Goal: Participate in discussion: Engage in conversation with other users on a specific topic

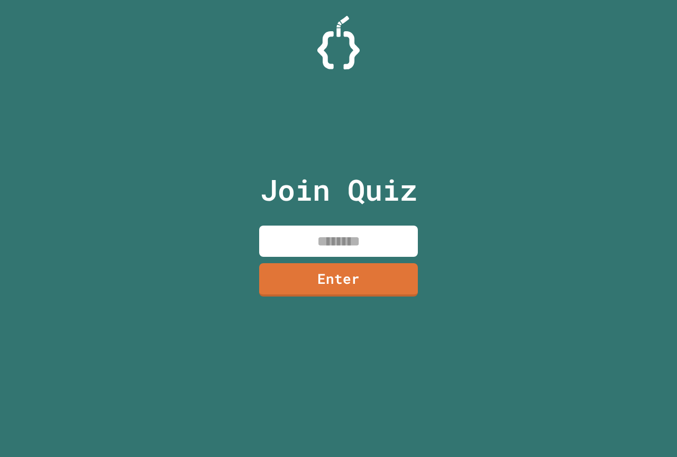
click at [361, 243] on input at bounding box center [338, 240] width 159 height 31
click at [355, 239] on input "******" at bounding box center [338, 240] width 159 height 31
type input "********"
click at [369, 273] on link "Enter" at bounding box center [339, 278] width 160 height 34
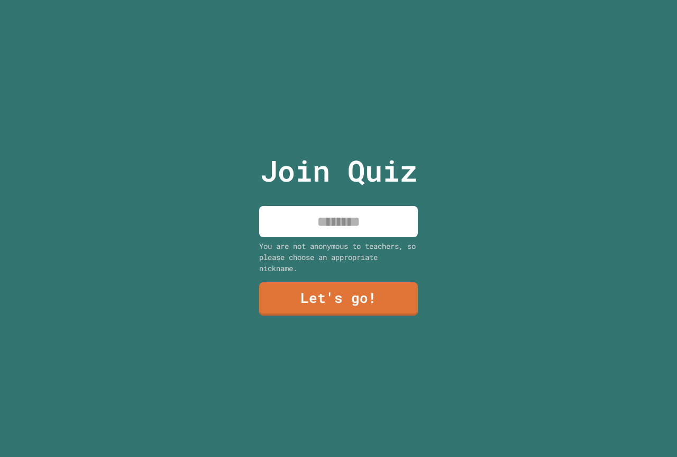
drag, startPoint x: 343, startPoint y: 222, endPoint x: 345, endPoint y: 212, distance: 10.2
click at [343, 220] on input at bounding box center [338, 221] width 159 height 31
type input "*****"
click at [336, 302] on link "Let's go!" at bounding box center [339, 298] width 162 height 35
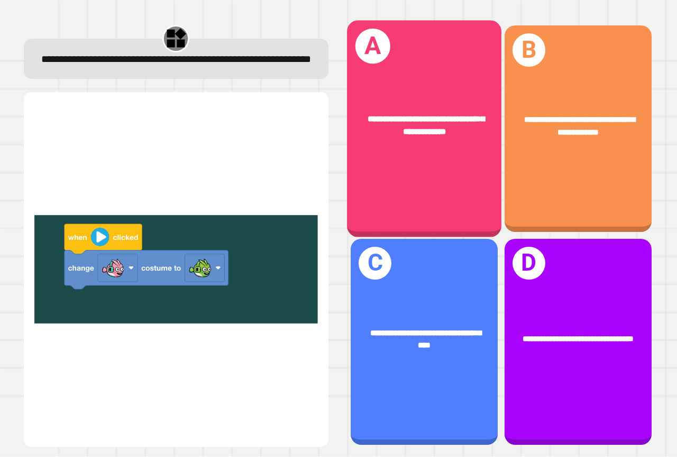
click at [433, 142] on div "**********" at bounding box center [424, 125] width 155 height 59
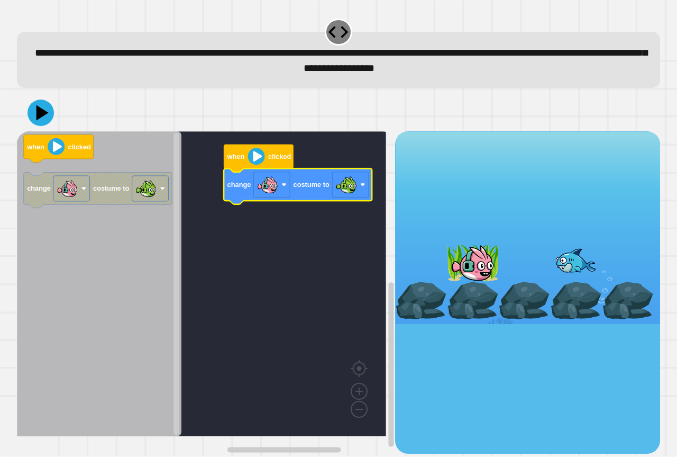
drag, startPoint x: 24, startPoint y: 114, endPoint x: 39, endPoint y: 116, distance: 15.0
click at [35, 116] on div at bounding box center [339, 112] width 644 height 37
click at [39, 116] on icon at bounding box center [42, 113] width 15 height 19
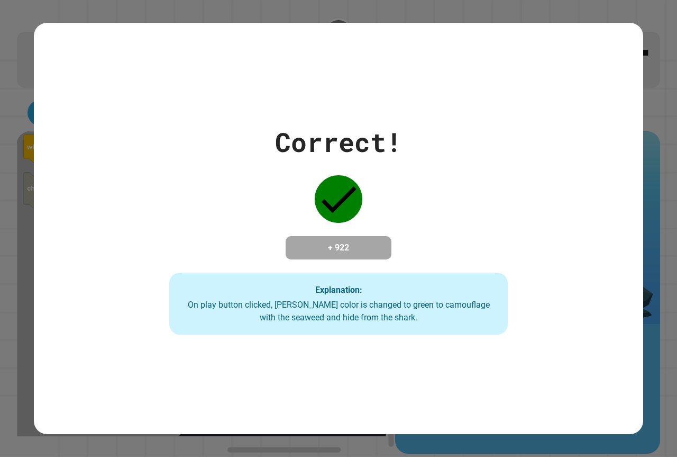
click at [350, 180] on icon at bounding box center [339, 199] width 48 height 48
drag, startPoint x: 22, startPoint y: 115, endPoint x: 27, endPoint y: 113, distance: 5.9
click at [21, 115] on div "Correct! + 922 Explanation: On play button clicked, Finley's color is changed t…" at bounding box center [338, 228] width 677 height 457
click at [30, 111] on div "Correct! + 922 Explanation: On play button clicked, Finley's color is changed t…" at bounding box center [338, 228] width 677 height 457
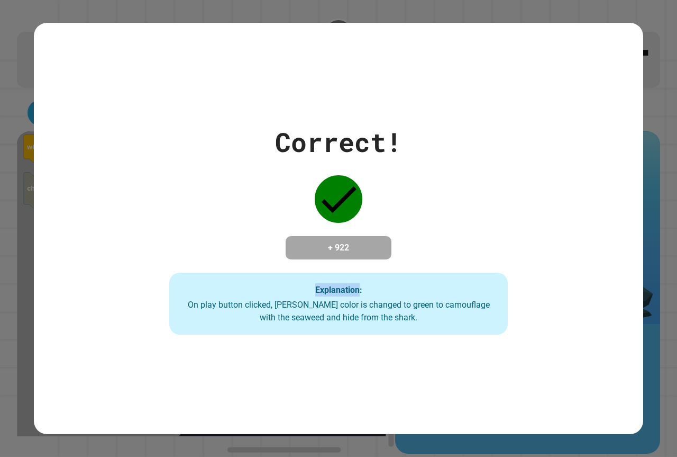
click at [30, 111] on div "Correct! + 922 Explanation: On play button clicked, Finley's color is changed t…" at bounding box center [338, 228] width 677 height 457
drag, startPoint x: 296, startPoint y: 264, endPoint x: 255, endPoint y: 266, distance: 41.9
click at [273, 266] on div "Correct! + 922 Explanation: On play button clicked, Finley's color is changed t…" at bounding box center [338, 228] width 483 height 213
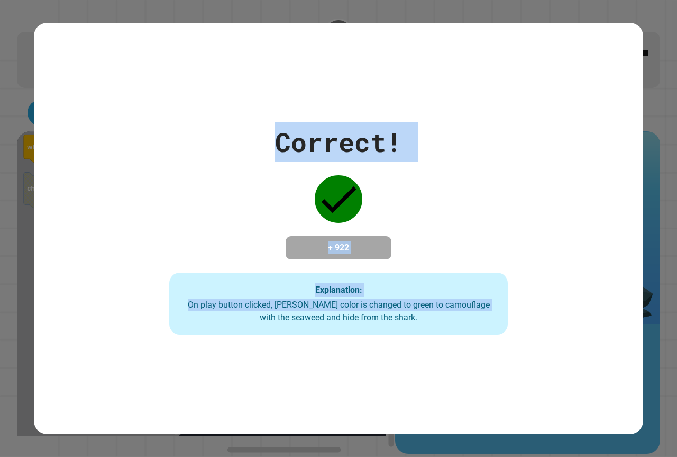
drag, startPoint x: 227, startPoint y: 320, endPoint x: 148, endPoint y: 114, distance: 220.3
click at [145, 122] on div "Correct! + 922 Explanation: On play button clicked, Finley's color is changed t…" at bounding box center [338, 228] width 483 height 213
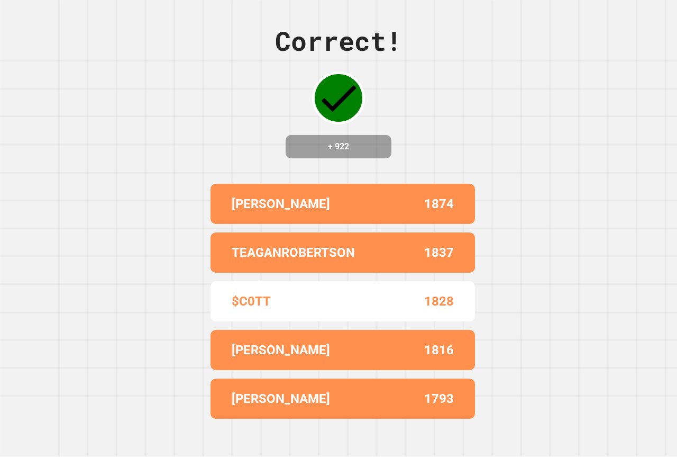
click at [307, 321] on div "$C0TT 1828" at bounding box center [343, 301] width 265 height 40
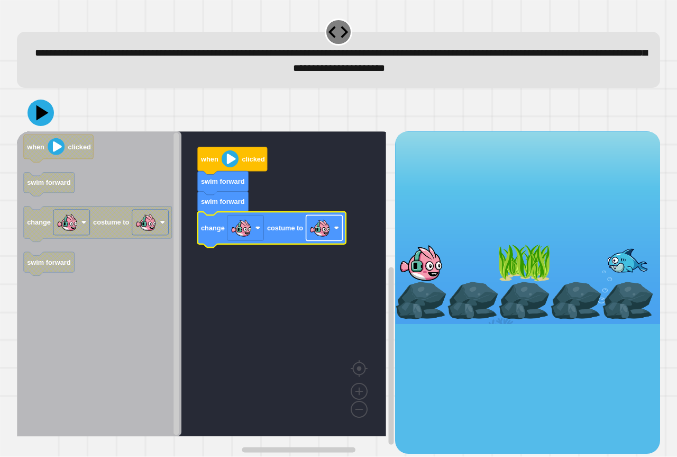
click at [333, 234] on rect "Blockly Workspace" at bounding box center [324, 227] width 37 height 25
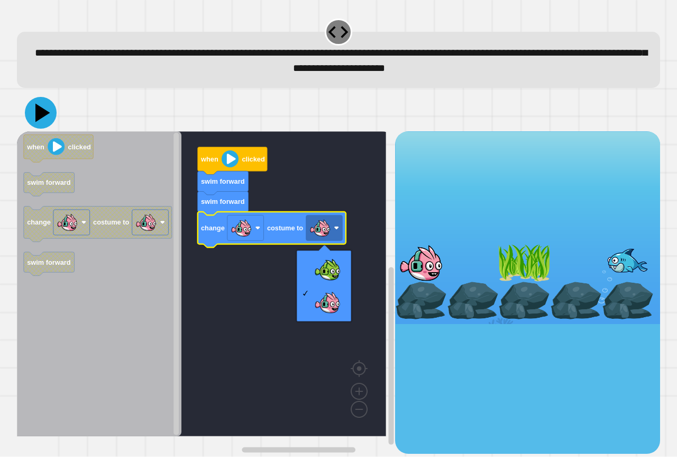
click at [50, 116] on icon at bounding box center [41, 113] width 32 height 32
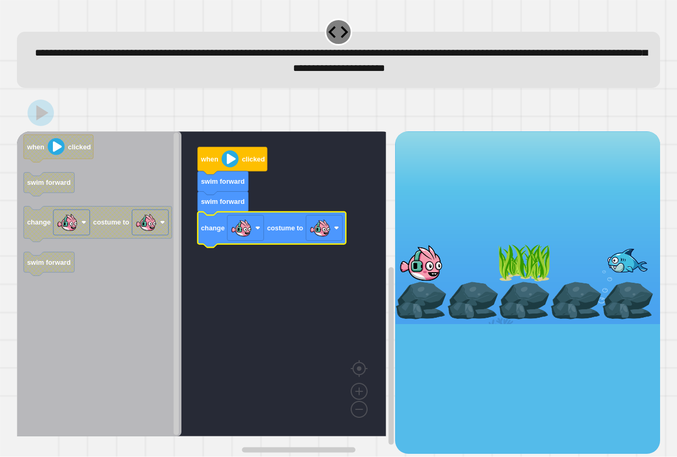
click at [303, 265] on rect "Blockly Workspace" at bounding box center [201, 283] width 369 height 305
click at [307, 265] on rect "Blockly Workspace" at bounding box center [201, 283] width 369 height 305
click at [309, 264] on rect "Blockly Workspace" at bounding box center [201, 283] width 369 height 305
click at [316, 234] on image "Blockly Workspace" at bounding box center [320, 228] width 21 height 21
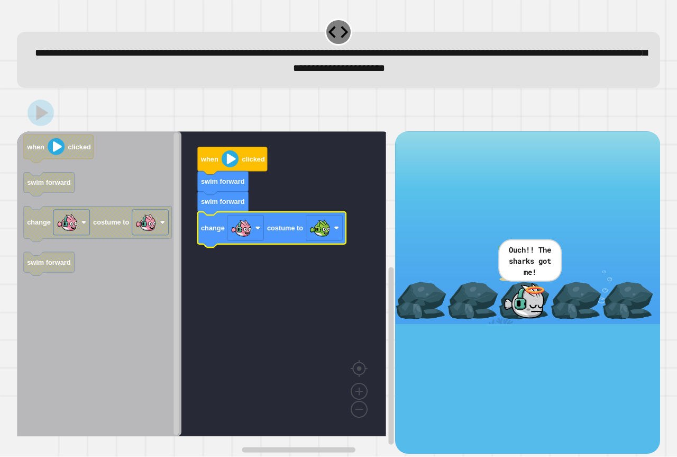
click at [47, 119] on icon at bounding box center [41, 113] width 26 height 26
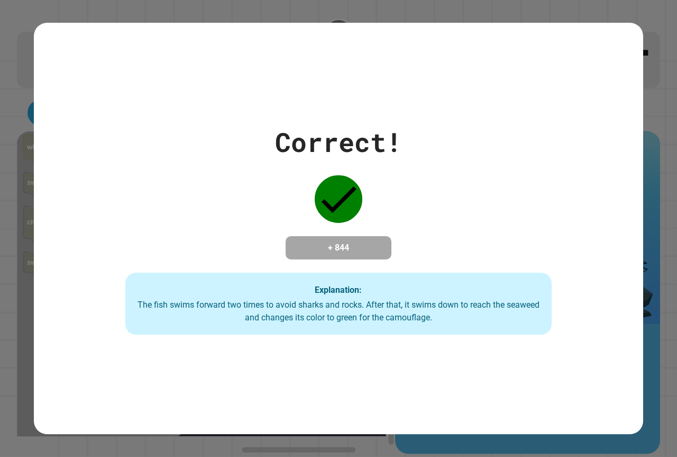
click at [67, 59] on div "Correct! + 844 Explanation: The fish swims forward two times to avoid sharks an…" at bounding box center [339, 228] width 610 height 411
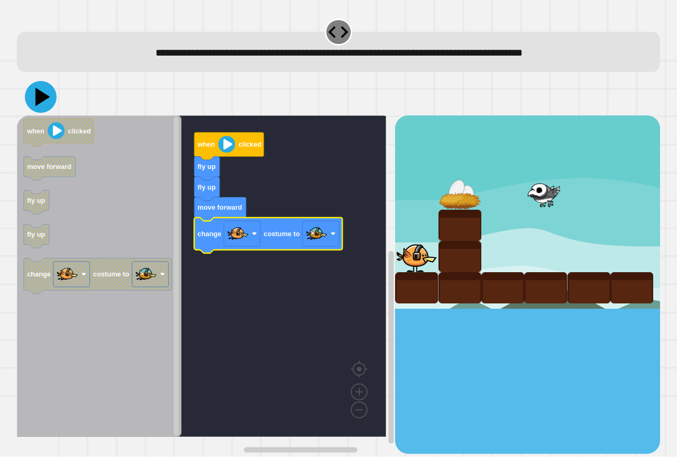
click at [34, 96] on icon at bounding box center [41, 97] width 32 height 32
click at [38, 74] on div "**********" at bounding box center [339, 235] width 650 height 443
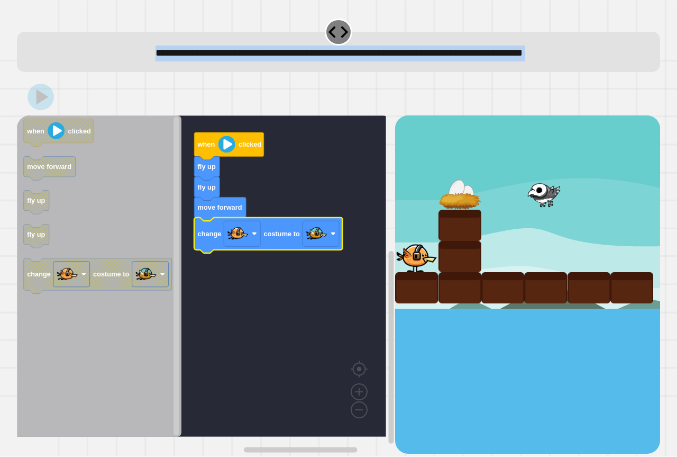
click at [38, 74] on div "**********" at bounding box center [339, 45] width 650 height 62
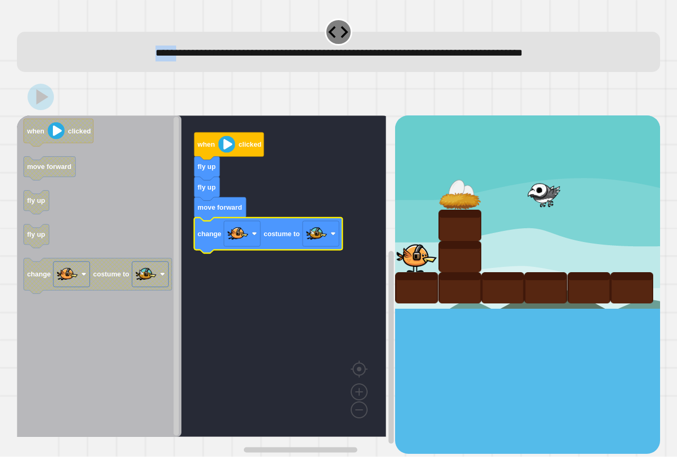
click at [38, 74] on div "**********" at bounding box center [339, 45] width 650 height 62
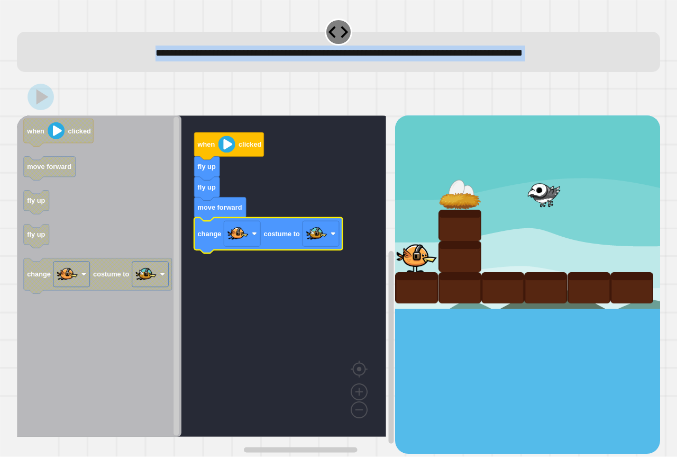
click at [38, 74] on div "**********" at bounding box center [339, 45] width 650 height 62
click at [39, 76] on div "when clicked fly up fly up move forward change costume to when clicked move for…" at bounding box center [339, 266] width 650 height 382
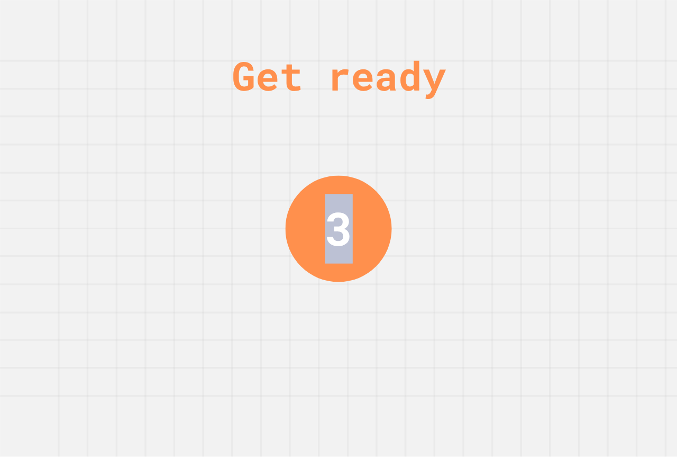
drag, startPoint x: 376, startPoint y: 233, endPoint x: 58, endPoint y: 343, distance: 336.6
click at [40, 333] on div "Get ready 3" at bounding box center [338, 228] width 677 height 457
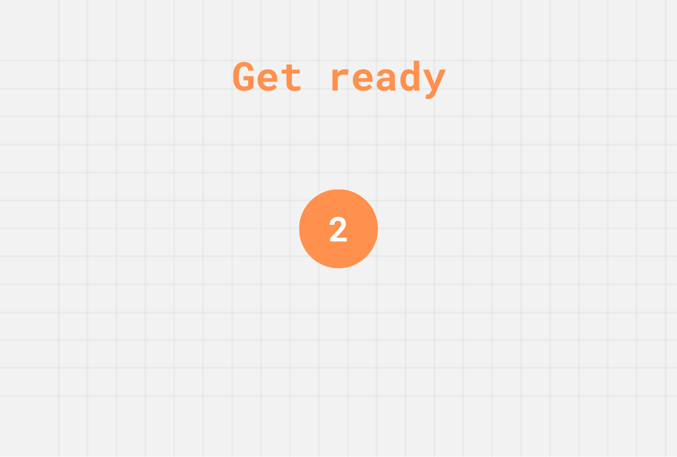
drag, startPoint x: 263, startPoint y: 272, endPoint x: 257, endPoint y: 270, distance: 6.0
click at [262, 272] on div "Get ready 2" at bounding box center [338, 228] width 677 height 457
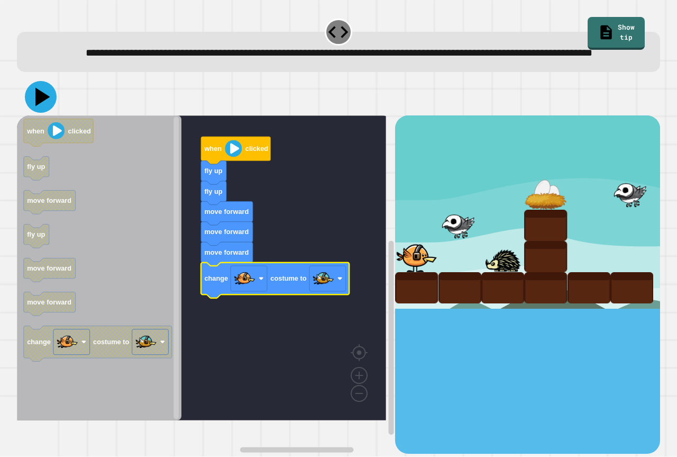
click at [38, 106] on icon at bounding box center [42, 97] width 15 height 19
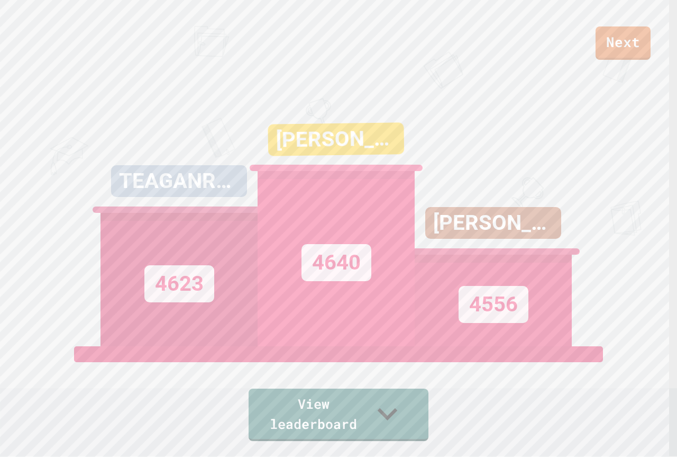
click at [236, 164] on div "TEAGANROBERTSON 4623" at bounding box center [179, 214] width 157 height 265
click at [236, 165] on div "TEAGANROBERTSON 4623" at bounding box center [179, 214] width 157 height 265
click at [229, 162] on div "TEAGANROBERTSON 4623" at bounding box center [179, 214] width 157 height 265
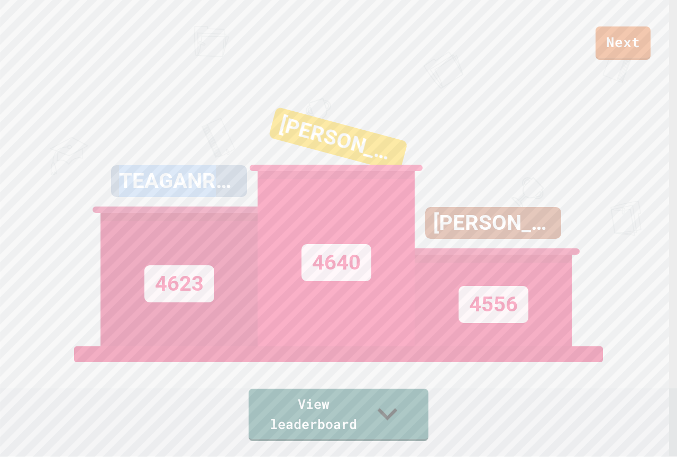
click at [229, 162] on div "TEAGANROBERTSON 4623" at bounding box center [179, 214] width 157 height 265
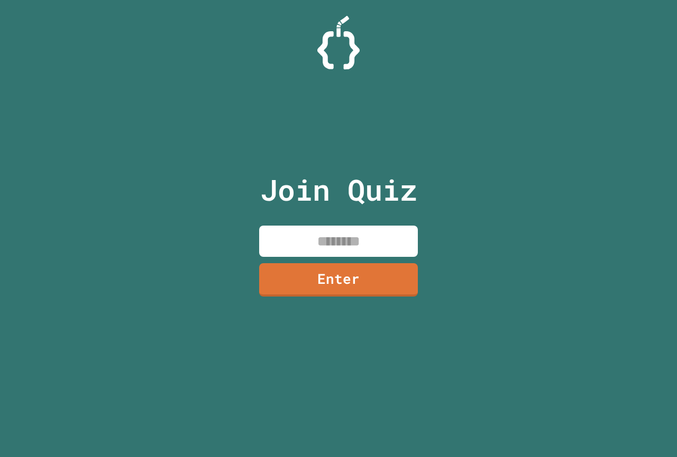
click at [342, 234] on input at bounding box center [338, 240] width 159 height 31
type input "********"
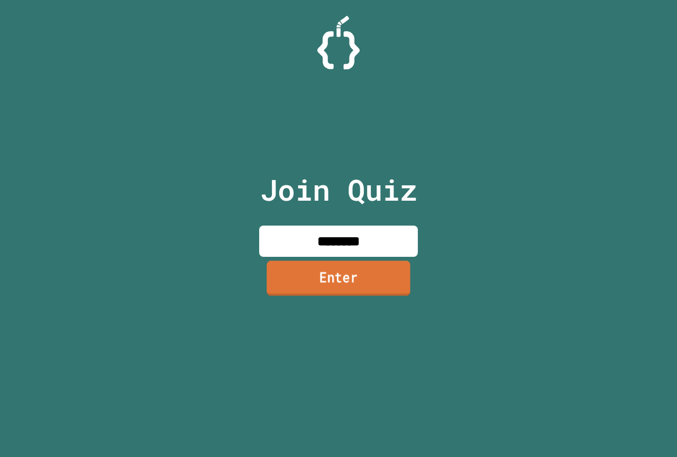
click at [347, 266] on link "Enter" at bounding box center [339, 277] width 144 height 35
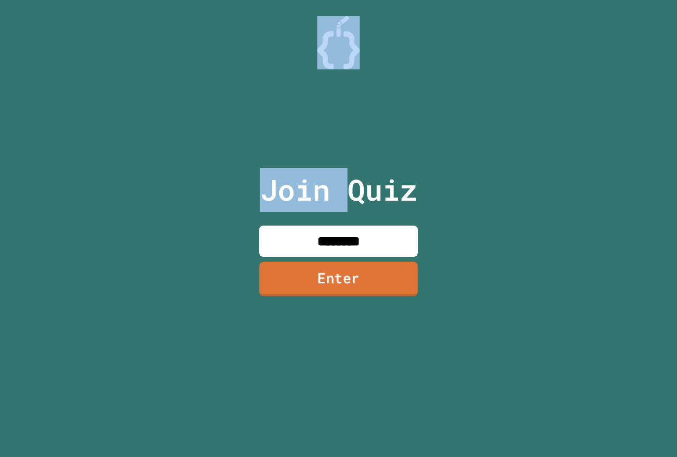
click at [339, 26] on div at bounding box center [339, 26] width 0 height 0
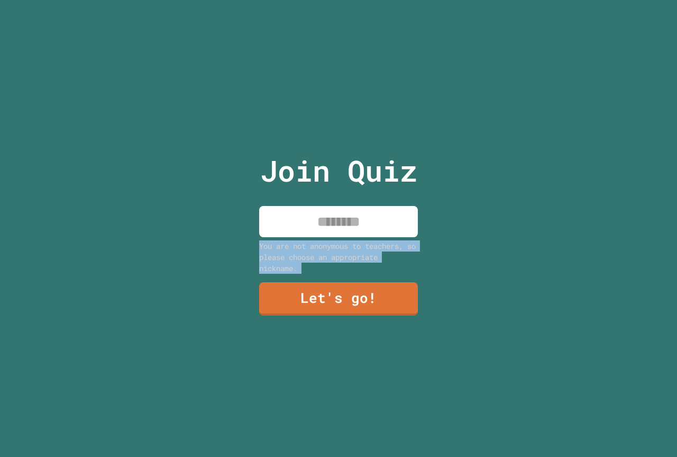
click at [347, 266] on div "You are not anonymous to teachers, so please choose an appropriate nickname." at bounding box center [338, 256] width 159 height 33
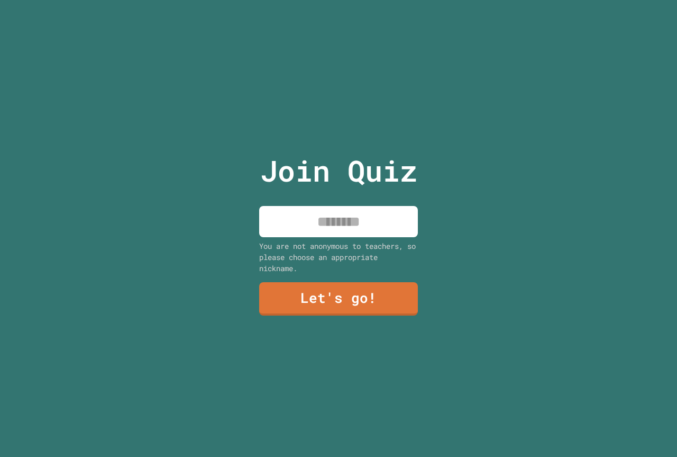
click at [293, 219] on input at bounding box center [338, 221] width 159 height 31
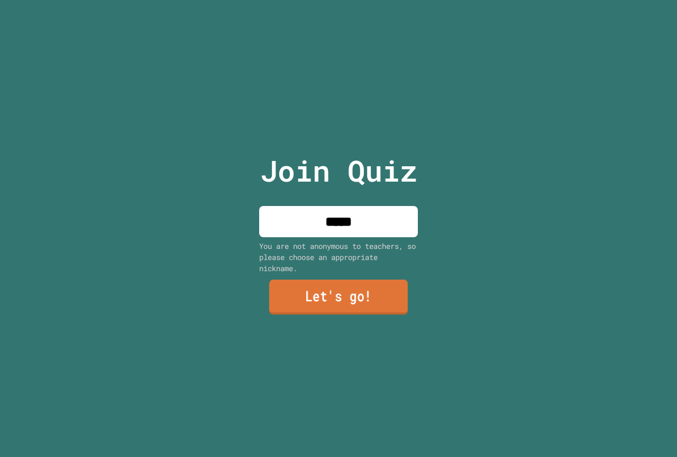
type input "*****"
click at [380, 292] on link "Let's go!" at bounding box center [338, 296] width 139 height 35
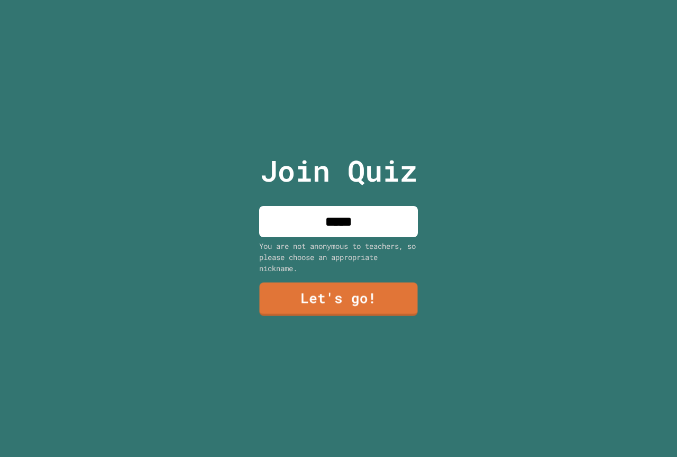
click at [339, 0] on div at bounding box center [339, 0] width 0 height 0
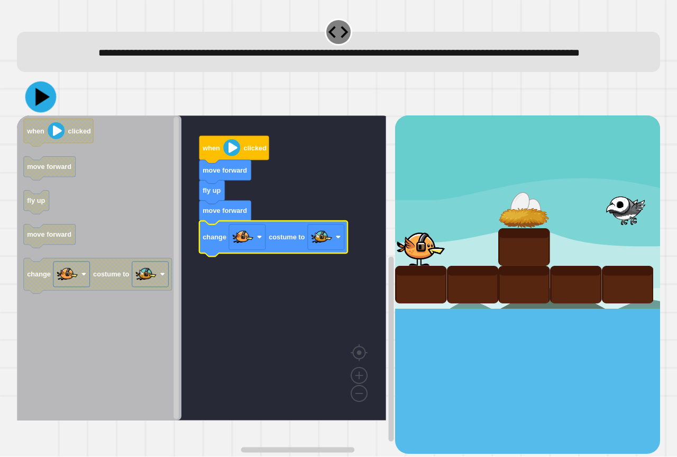
click at [33, 113] on icon at bounding box center [40, 97] width 31 height 31
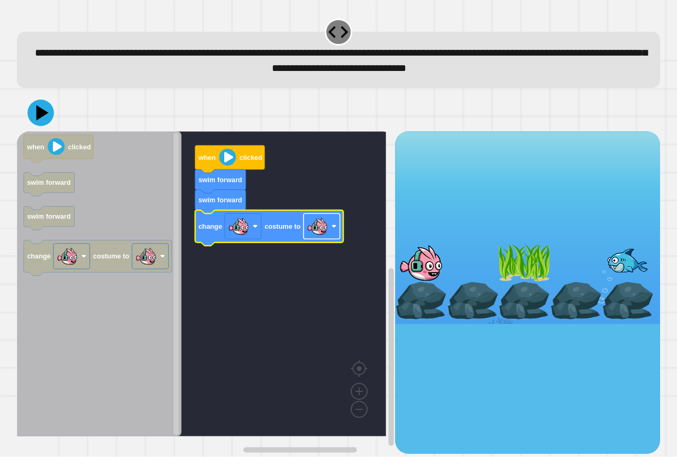
click at [330, 236] on rect "Blockly Workspace" at bounding box center [322, 226] width 37 height 25
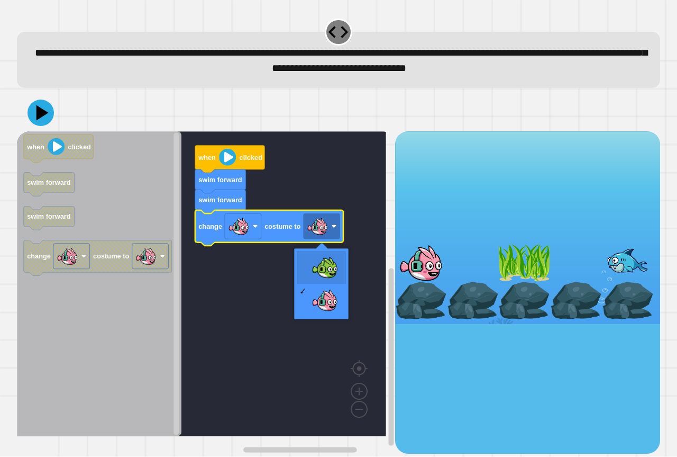
drag, startPoint x: 322, startPoint y: 259, endPoint x: 285, endPoint y: 258, distance: 37.6
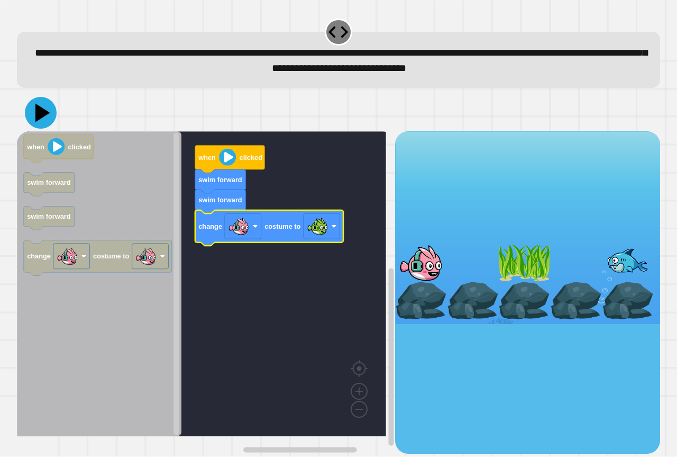
click at [49, 115] on icon at bounding box center [41, 113] width 32 height 32
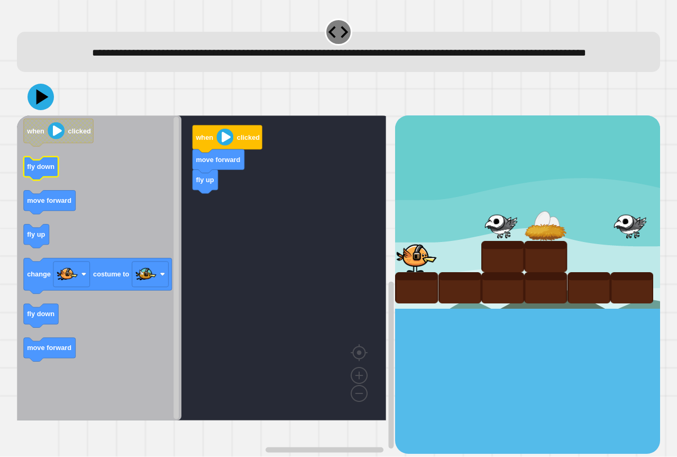
click at [34, 180] on icon "Blockly Workspace" at bounding box center [41, 169] width 35 height 24
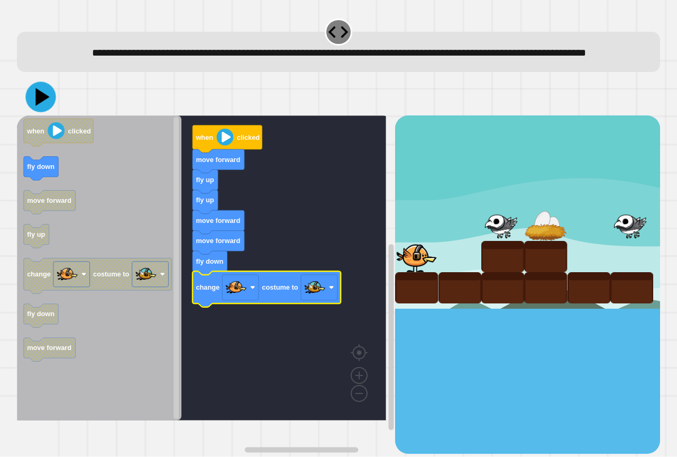
click at [37, 107] on icon at bounding box center [40, 97] width 30 height 30
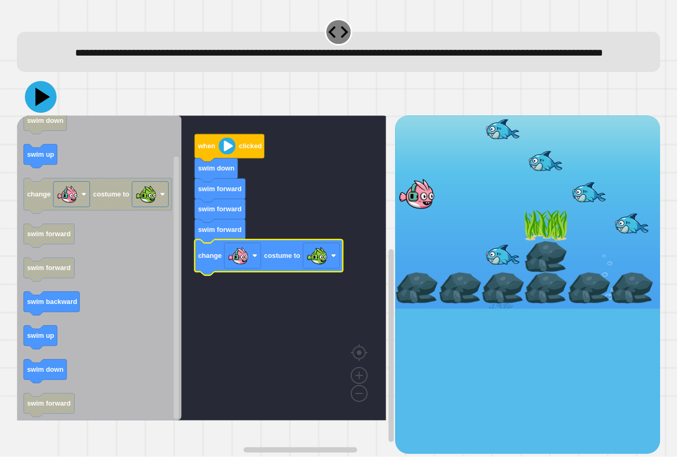
click at [39, 106] on icon at bounding box center [42, 97] width 15 height 19
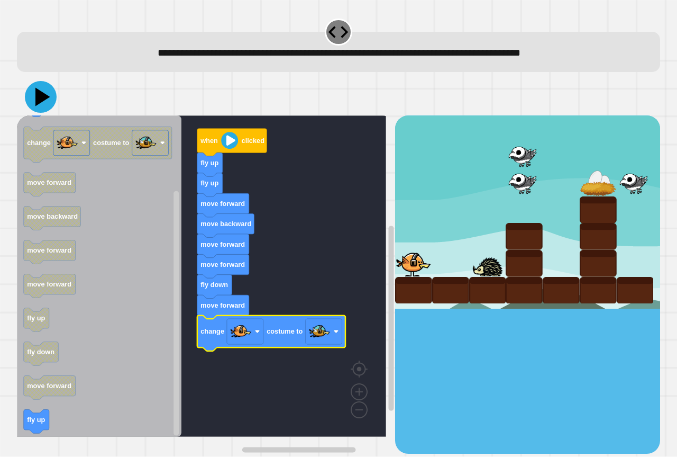
click at [40, 88] on icon at bounding box center [41, 97] width 32 height 32
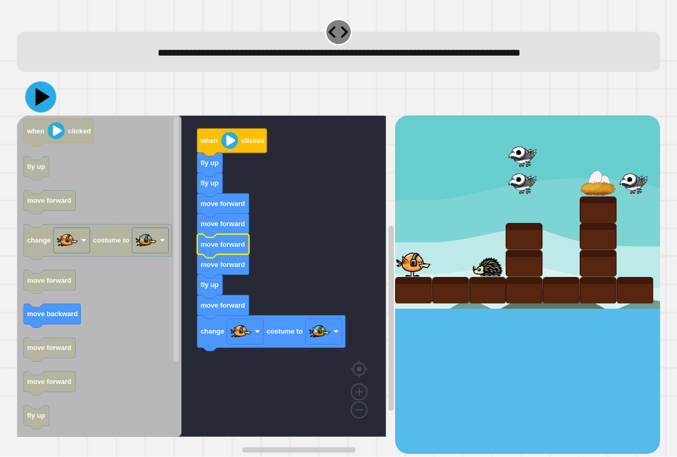
click at [39, 111] on button at bounding box center [40, 97] width 31 height 31
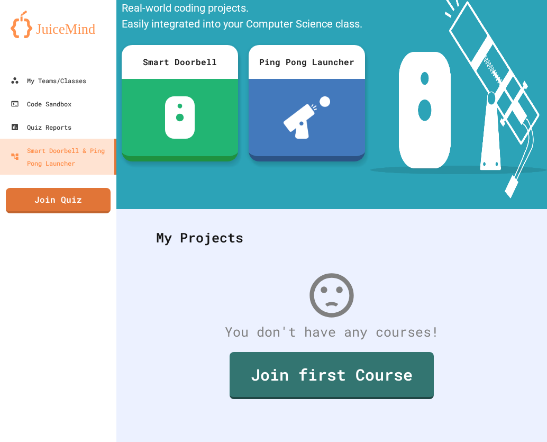
scroll to position [89, 0]
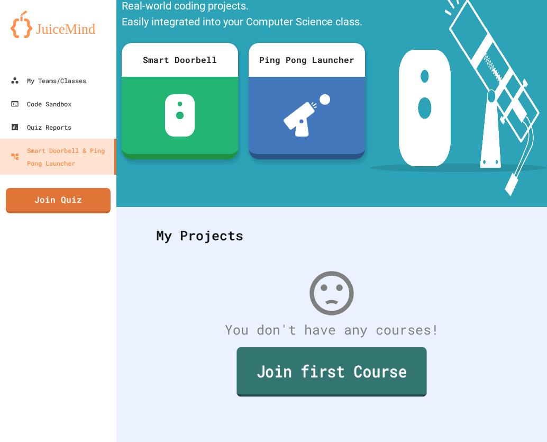
click at [317, 355] on link "Join first Course" at bounding box center [332, 371] width 190 height 49
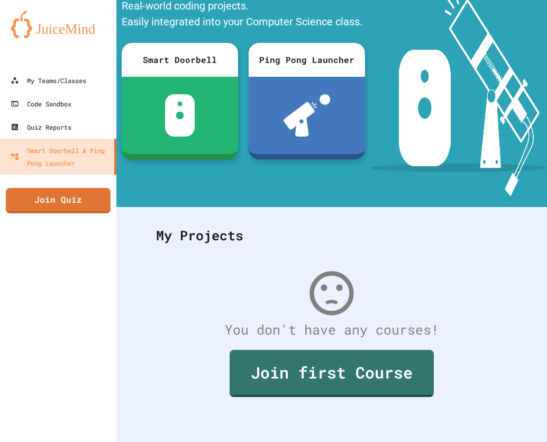
click at [59, 79] on div "My Teams/Classes" at bounding box center [48, 80] width 78 height 13
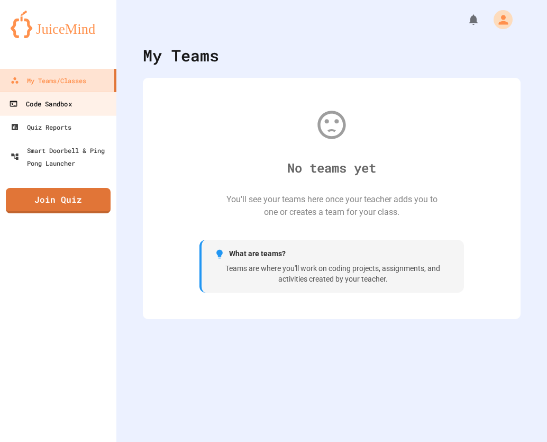
click at [59, 99] on div "Code Sandbox" at bounding box center [40, 103] width 62 height 13
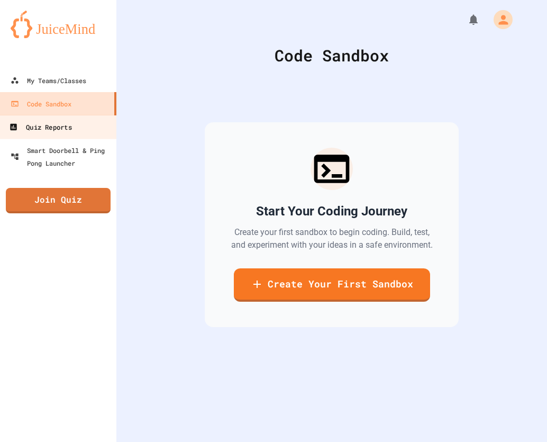
click at [66, 120] on link "Quiz Reports" at bounding box center [58, 127] width 120 height 24
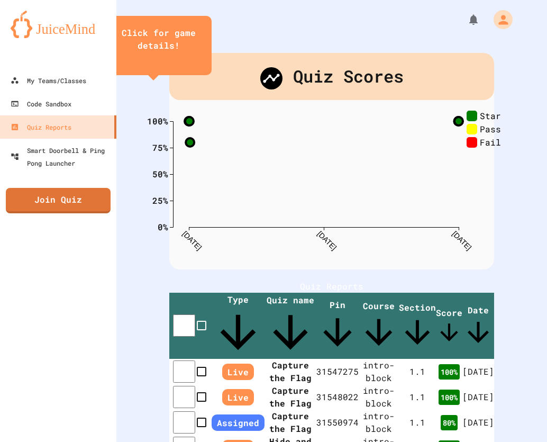
click at [75, 24] on img at bounding box center [58, 25] width 95 height 28
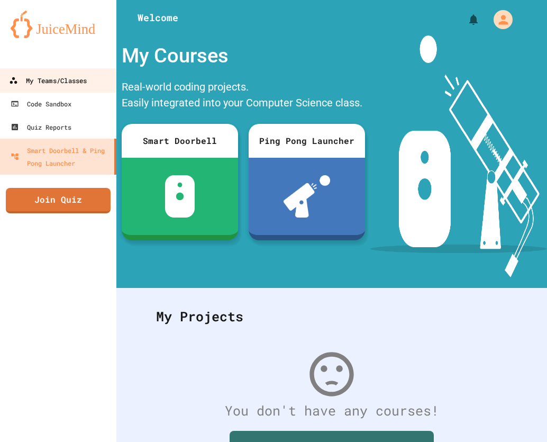
click at [47, 73] on link "My Teams/Classes" at bounding box center [58, 80] width 120 height 24
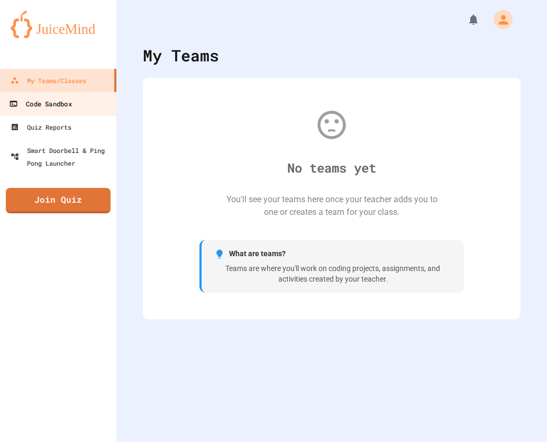
click at [57, 98] on div "Code Sandbox" at bounding box center [40, 103] width 62 height 13
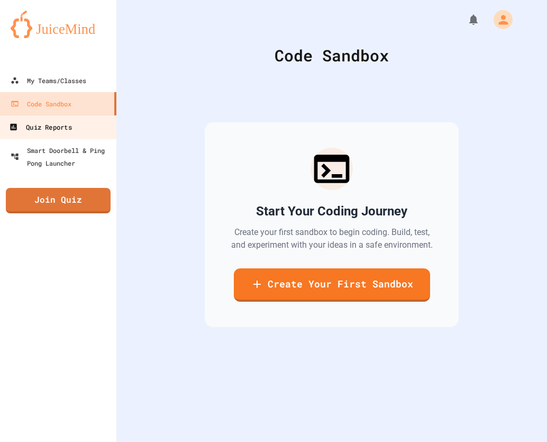
click at [55, 120] on link "Quiz Reports" at bounding box center [58, 127] width 120 height 24
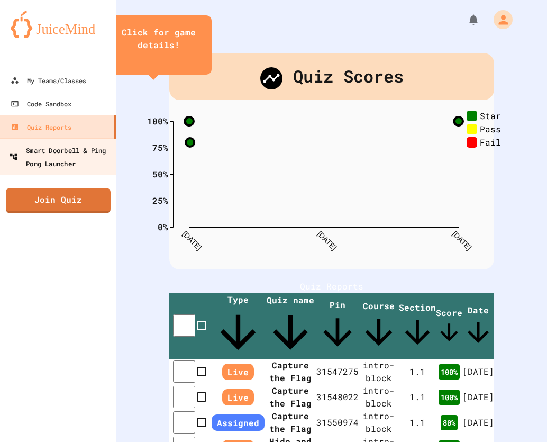
click at [43, 151] on div "Smart Doorbell & Ping Pong Launcher" at bounding box center [61, 156] width 105 height 26
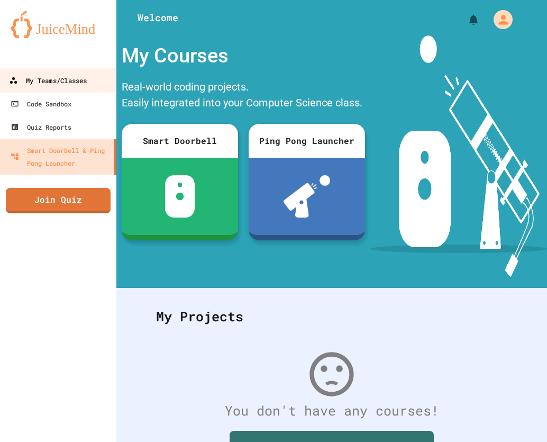
click at [37, 79] on div "My Teams/Classes" at bounding box center [48, 80] width 78 height 13
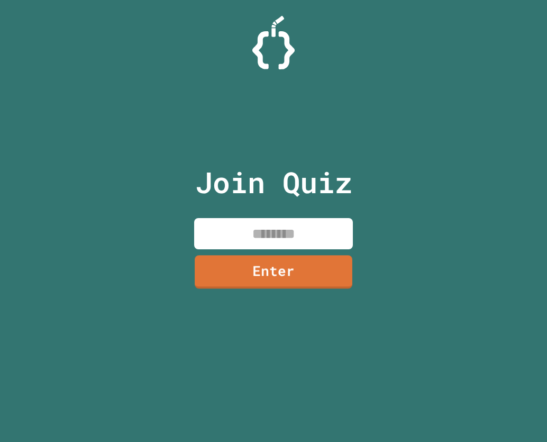
click at [259, 229] on input at bounding box center [273, 233] width 159 height 31
paste input "********"
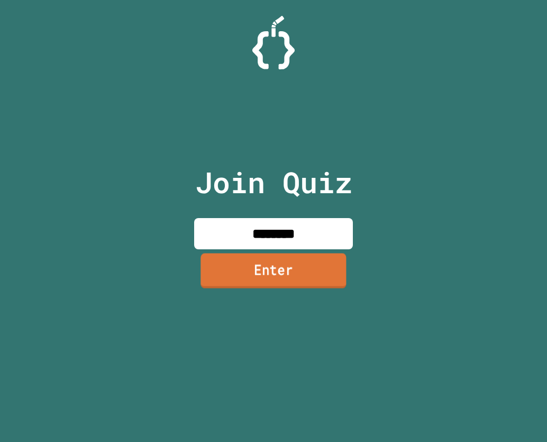
type input "********"
click at [286, 277] on link "Enter" at bounding box center [274, 270] width 146 height 35
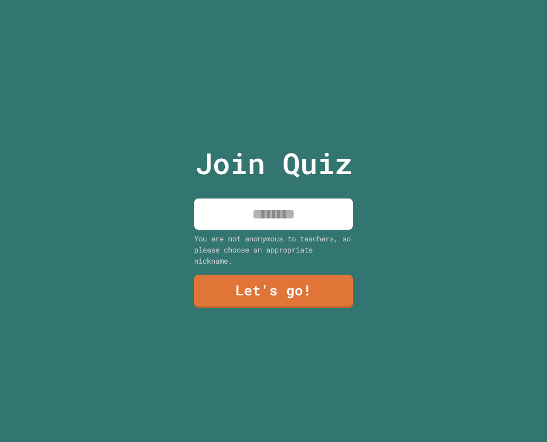
click at [265, 202] on input at bounding box center [273, 213] width 159 height 31
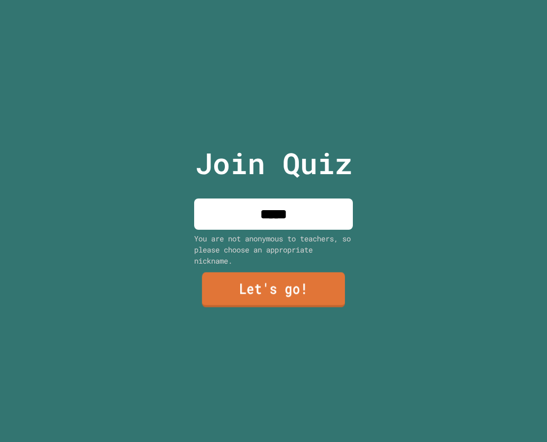
type input "*****"
click at [239, 288] on link "Let's go!" at bounding box center [273, 290] width 143 height 35
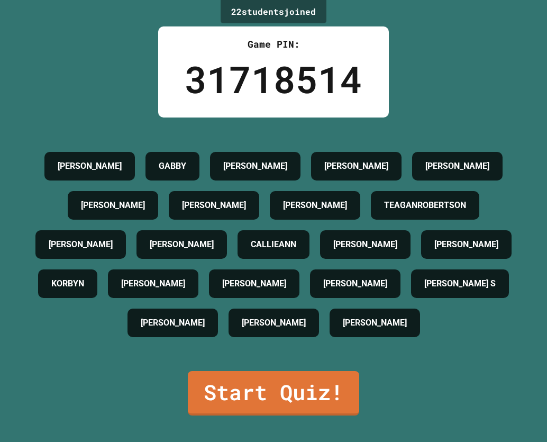
scroll to position [20, 0]
click at [288, 413] on link "Start Quiz!" at bounding box center [273, 392] width 170 height 47
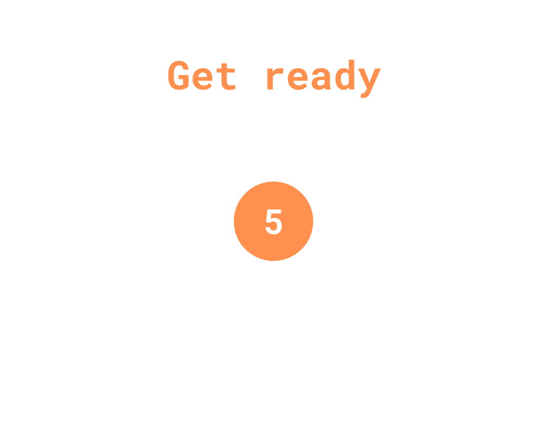
scroll to position [0, 0]
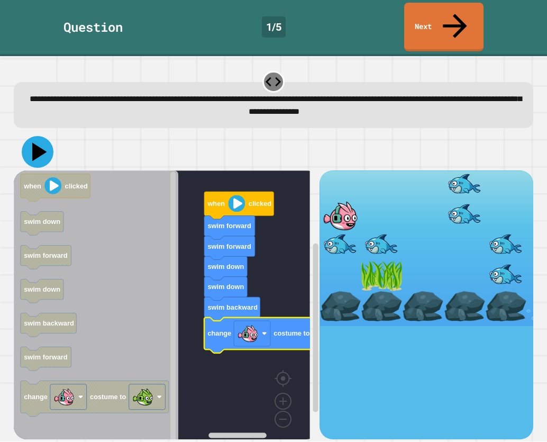
click at [37, 137] on icon at bounding box center [38, 152] width 32 height 32
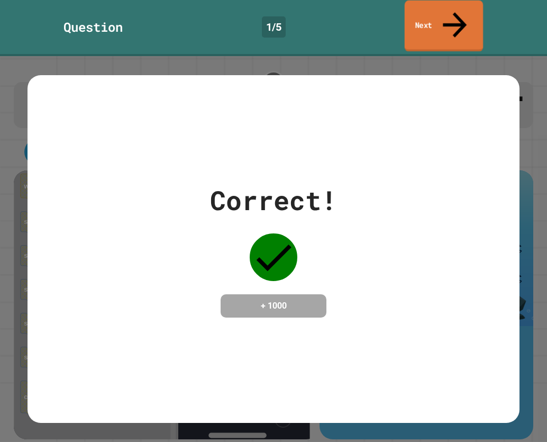
click at [433, 13] on link "Next" at bounding box center [444, 26] width 79 height 51
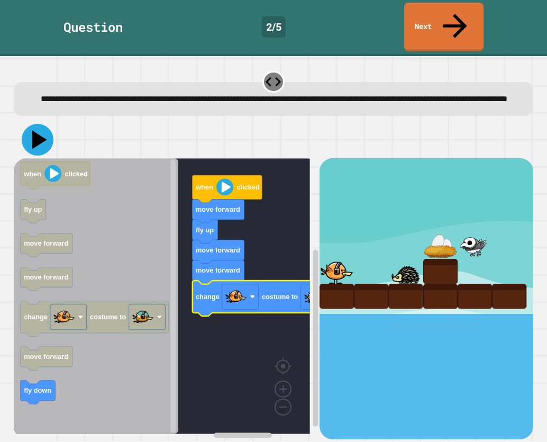
click at [31, 132] on icon at bounding box center [38, 140] width 32 height 32
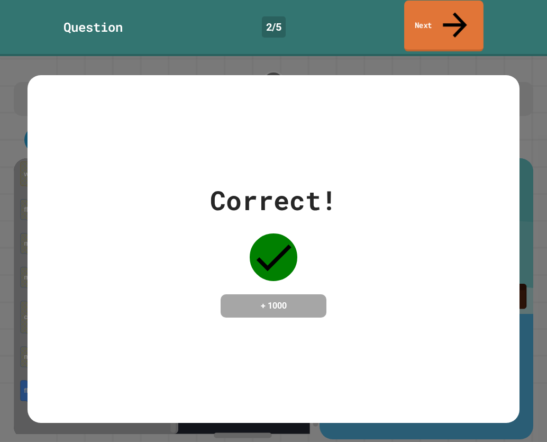
click at [428, 11] on link "Next" at bounding box center [443, 26] width 79 height 51
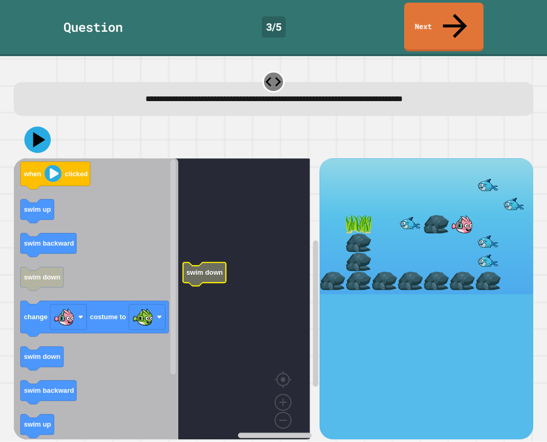
click at [218, 228] on rect "Blockly Workspace" at bounding box center [162, 302] width 296 height 289
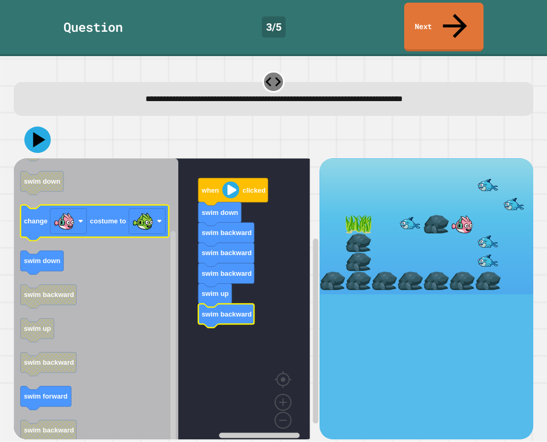
click at [121, 197] on icon "Blockly Workspace" at bounding box center [96, 302] width 165 height 289
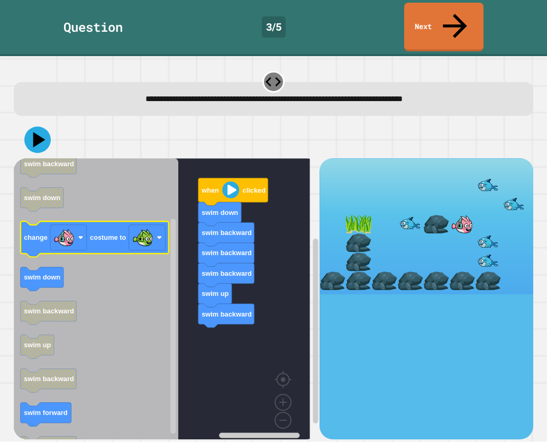
click at [121, 198] on icon "when clicked swim up swim backward swim down change costume to swim down swim b…" at bounding box center [96, 302] width 165 height 289
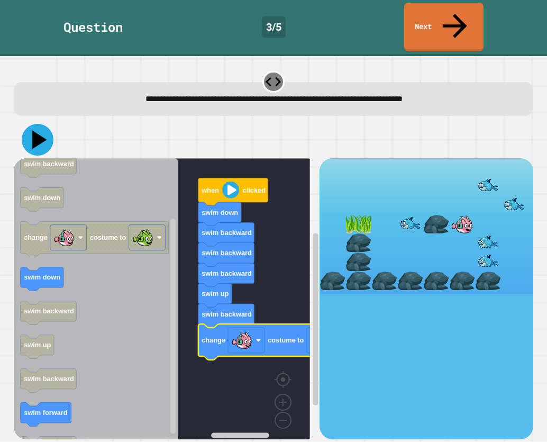
click at [37, 130] on icon at bounding box center [39, 139] width 15 height 19
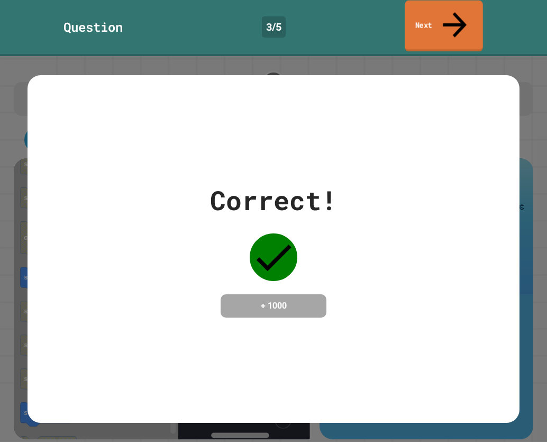
click at [444, 23] on link "Next" at bounding box center [444, 26] width 78 height 51
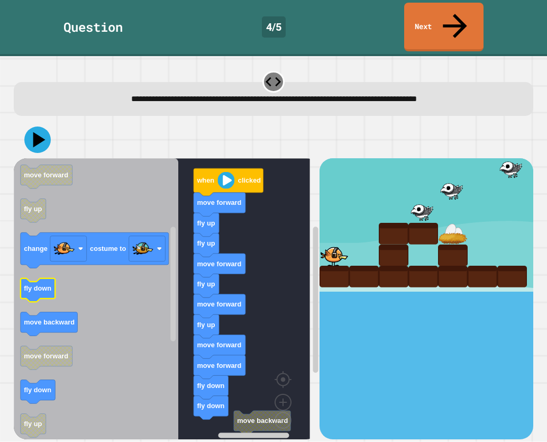
click at [39, 278] on rect "Blockly Workspace" at bounding box center [38, 290] width 35 height 24
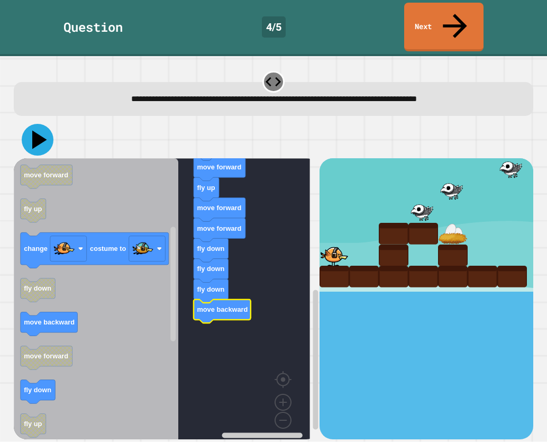
click at [37, 124] on icon at bounding box center [38, 140] width 32 height 32
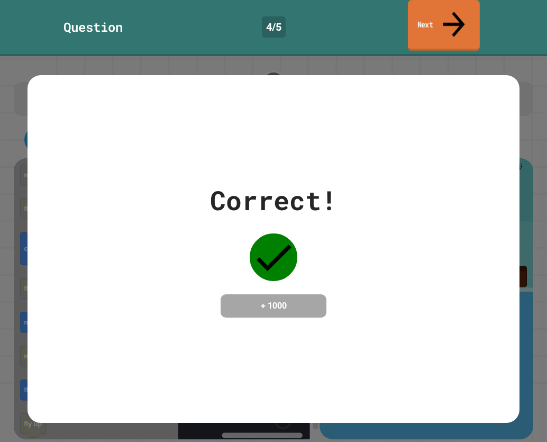
click at [429, 7] on link "Next" at bounding box center [444, 25] width 72 height 51
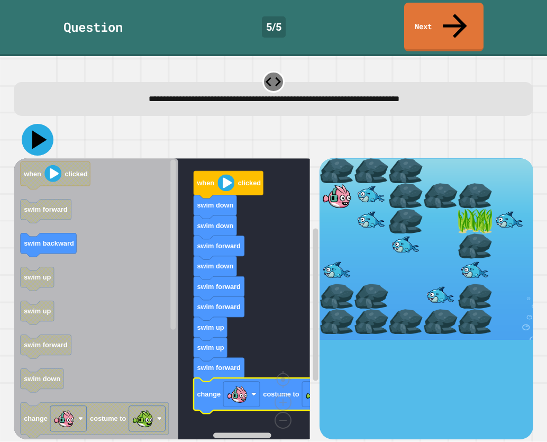
click at [31, 124] on icon at bounding box center [38, 140] width 32 height 32
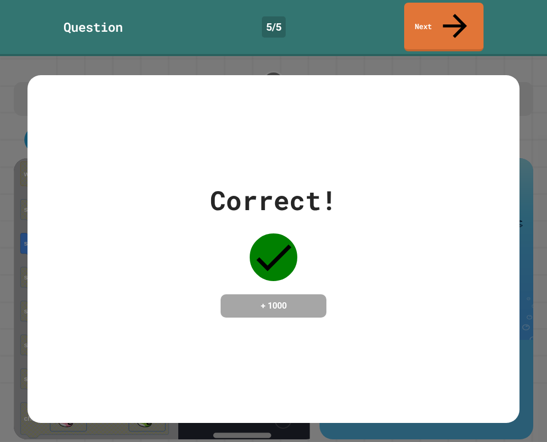
click at [437, 15] on link "Next" at bounding box center [443, 27] width 79 height 49
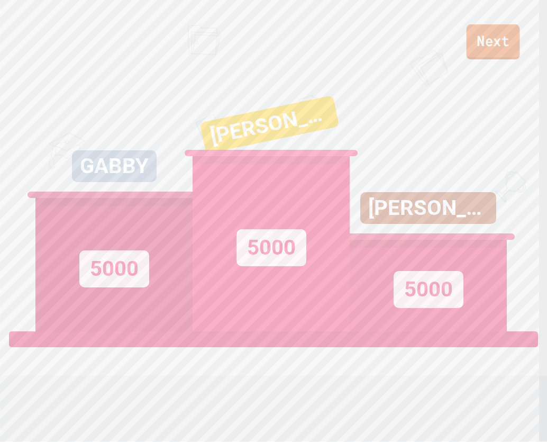
click at [483, 47] on link "Next" at bounding box center [493, 41] width 53 height 35
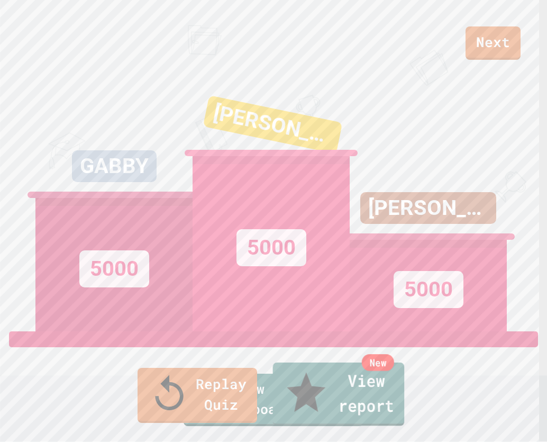
click at [399, 399] on link "New View report" at bounding box center [339, 395] width 132 height 64
